Goal: Task Accomplishment & Management: Manage account settings

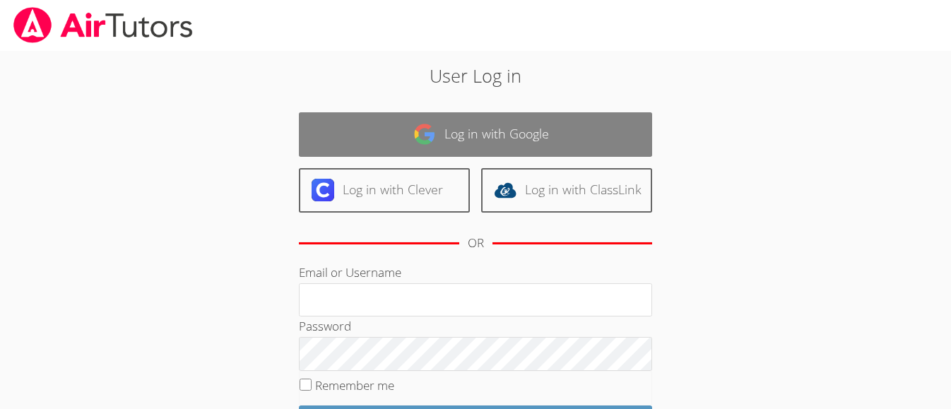
click at [447, 129] on link "Log in with Google" at bounding box center [475, 134] width 353 height 45
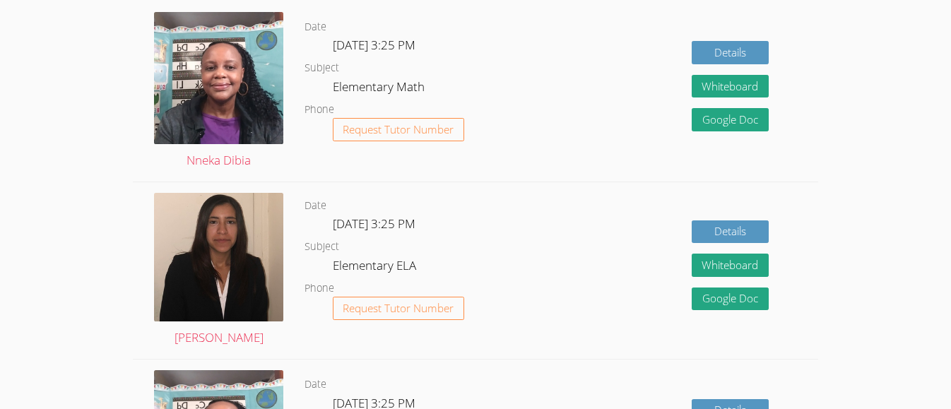
scroll to position [447, 0]
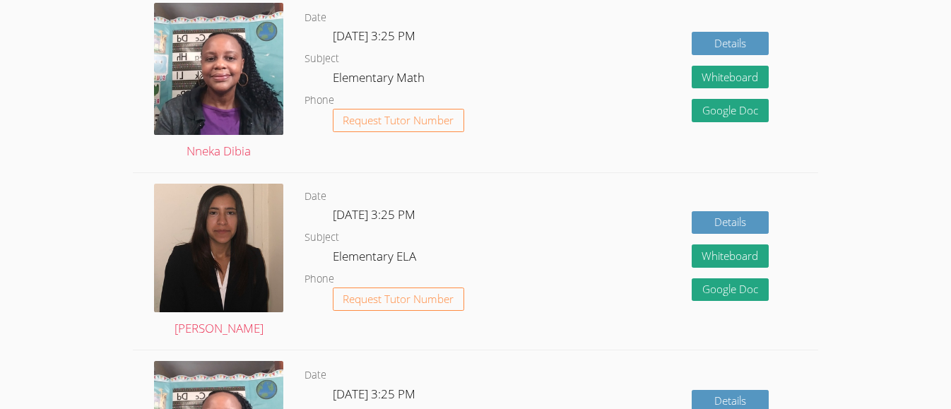
click at [497, 85] on dl "Date [DATE] 3:25 PM Subject Elementary Math Phone Request Tutor Number" at bounding box center [425, 82] width 240 height 147
click at [497, 85] on dl "Date Tue Oct 14, 3:25 PM Subject Elementary Math Phone Request Tutor Number" at bounding box center [425, 82] width 240 height 147
click at [496, 79] on dl "Date Tue Oct 14, 3:25 PM Subject Elementary Math Phone Request Tutor Number" at bounding box center [425, 82] width 240 height 147
